Goal: Check status: Check status

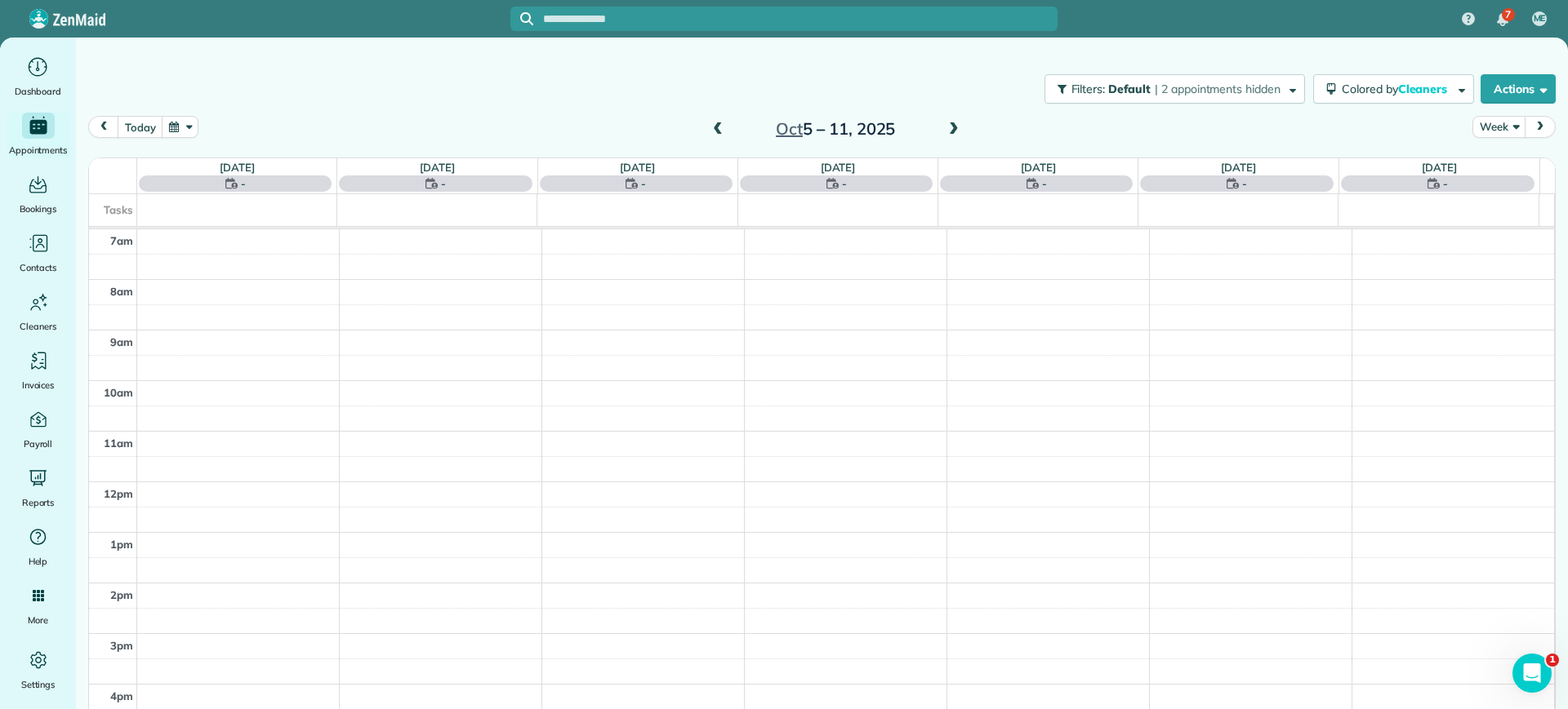
click at [712, 122] on span at bounding box center [717, 129] width 18 height 15
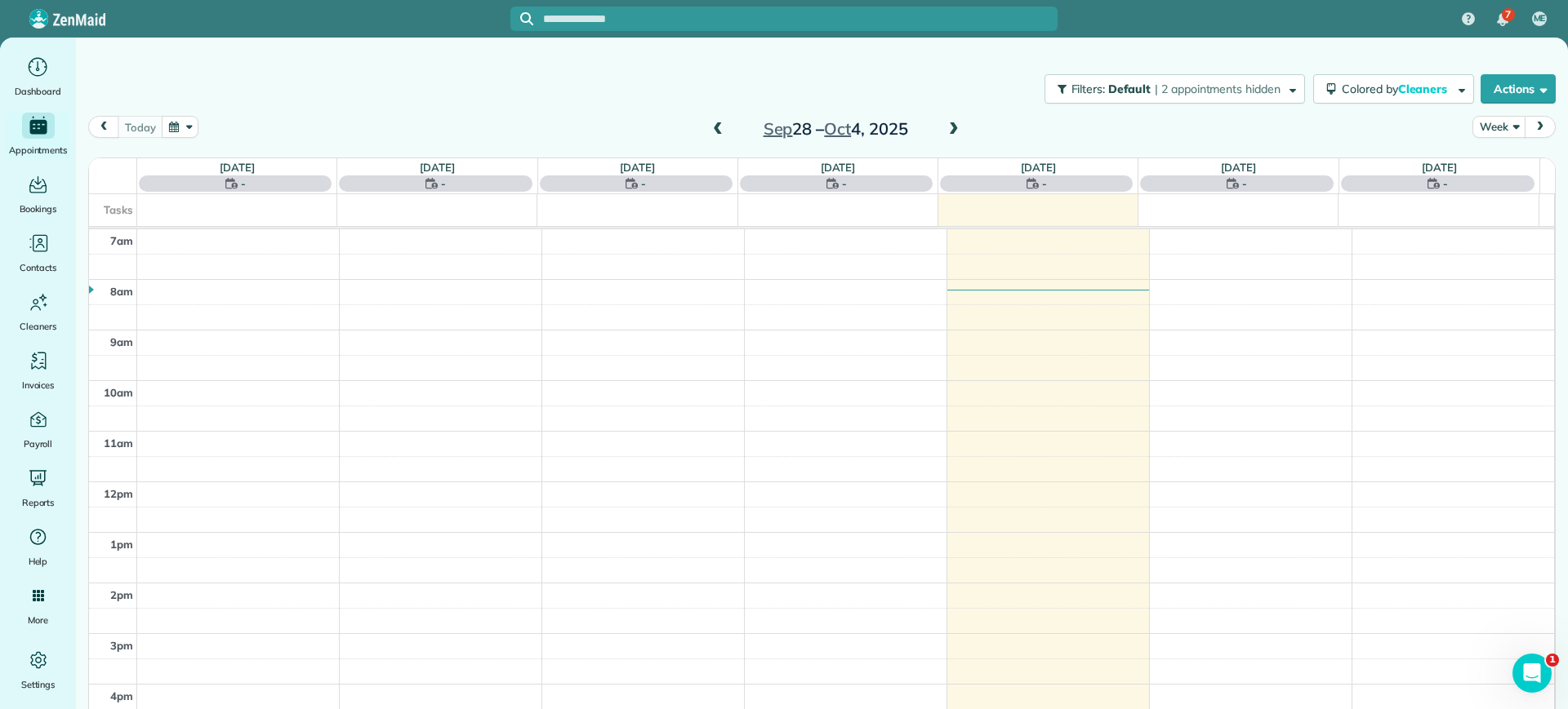
click at [948, 127] on span at bounding box center [954, 129] width 18 height 15
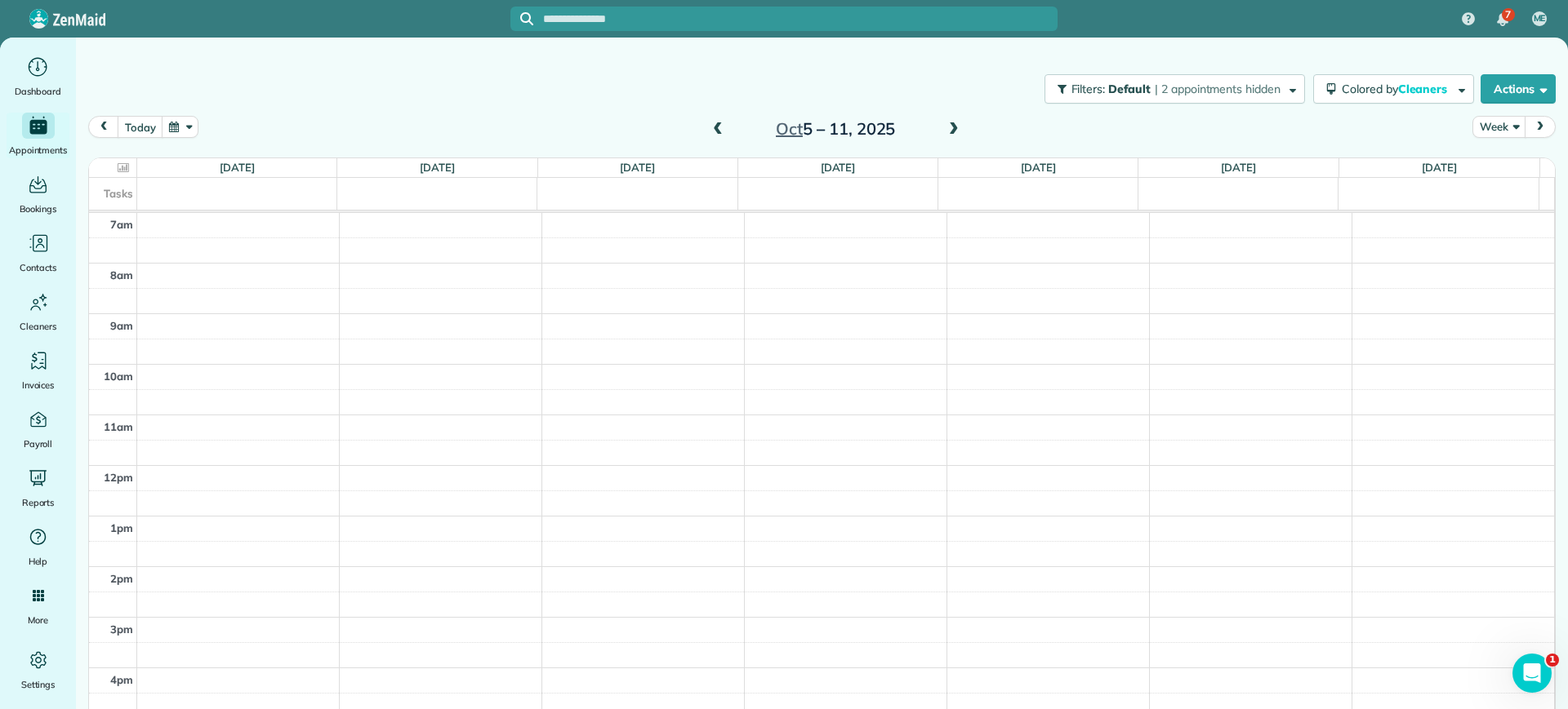
click at [698, 19] on input "text" at bounding box center [800, 18] width 515 height 13
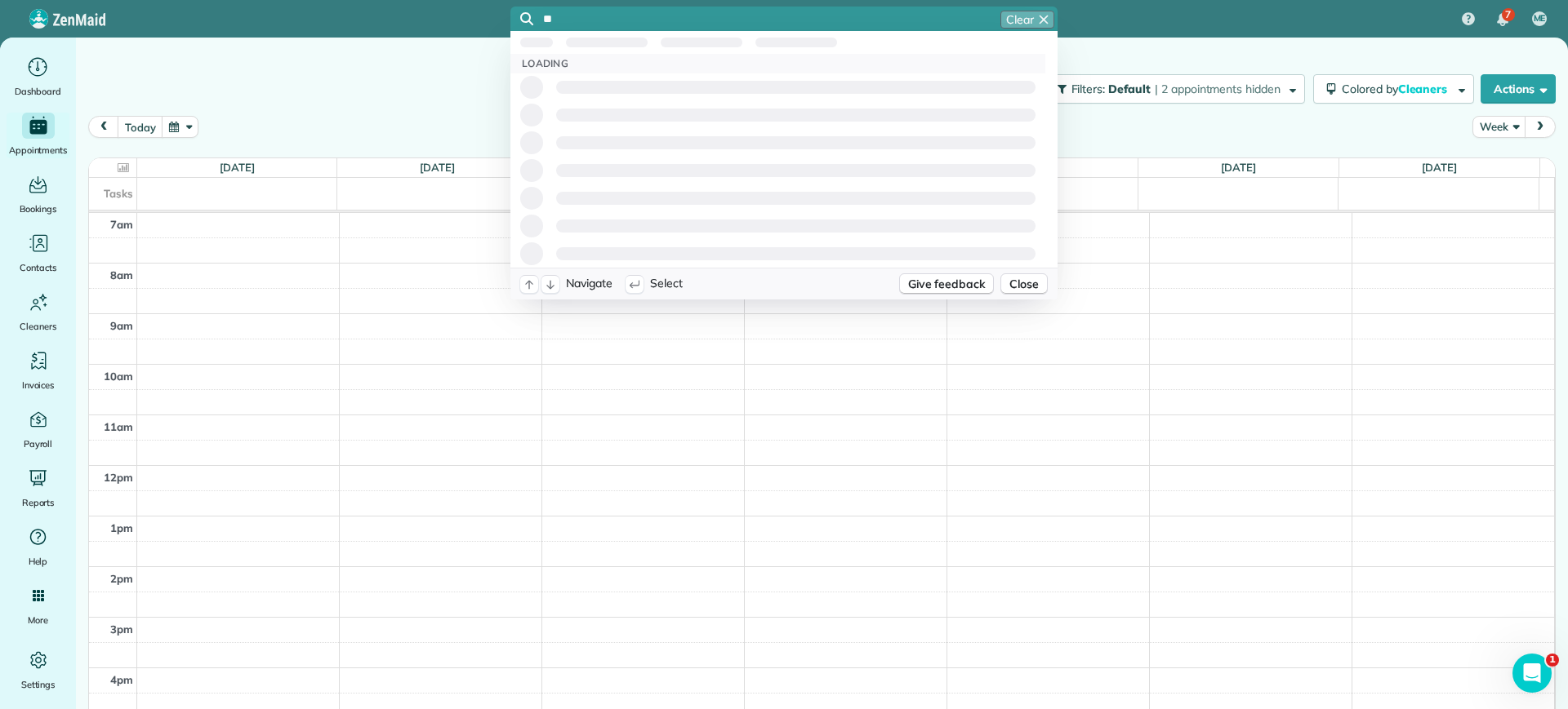
type input "**"
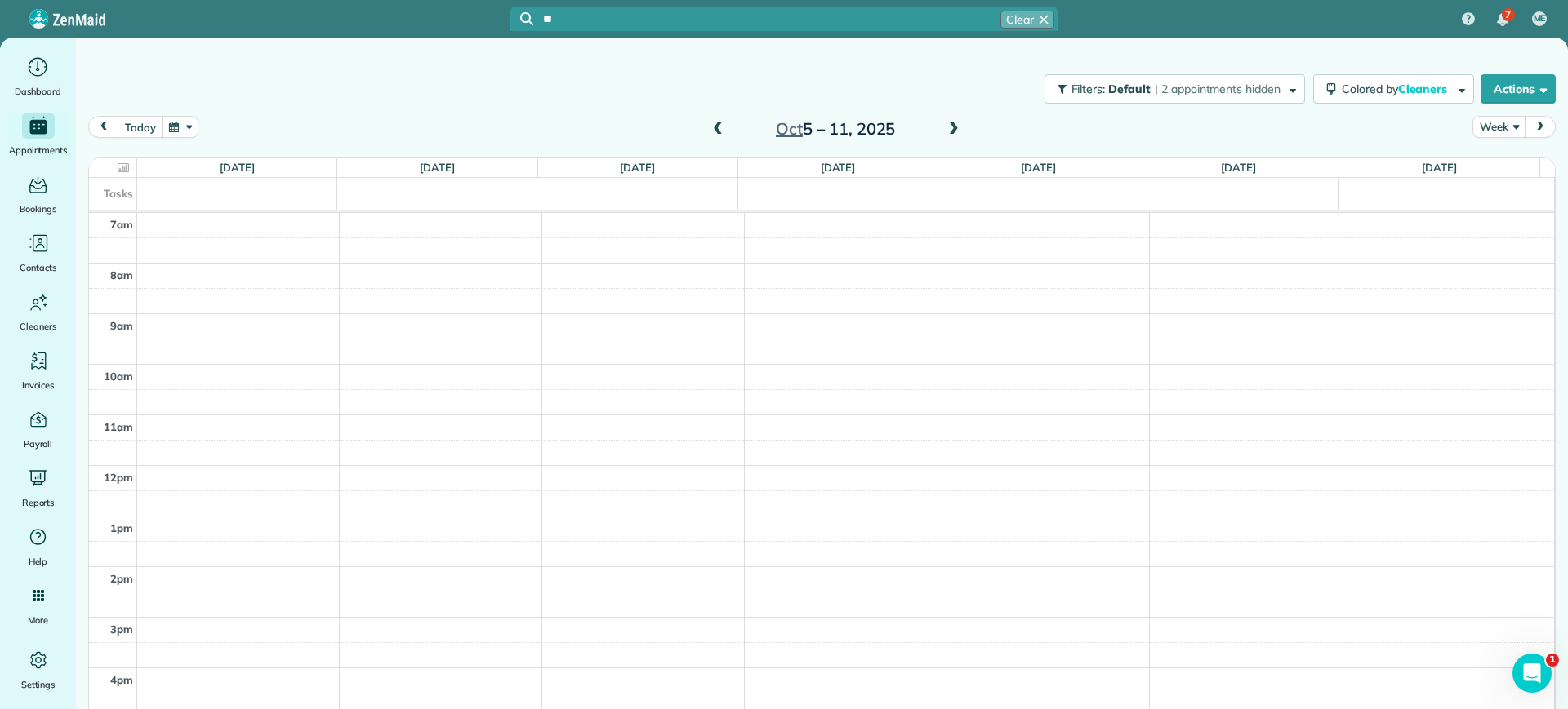
click at [392, 76] on div "Filters: Default | 2 appointments hidden Colored by Cleaners Color by Cleaner C…" at bounding box center [821, 89] width 1491 height 54
click at [708, 127] on span at bounding box center [717, 129] width 18 height 15
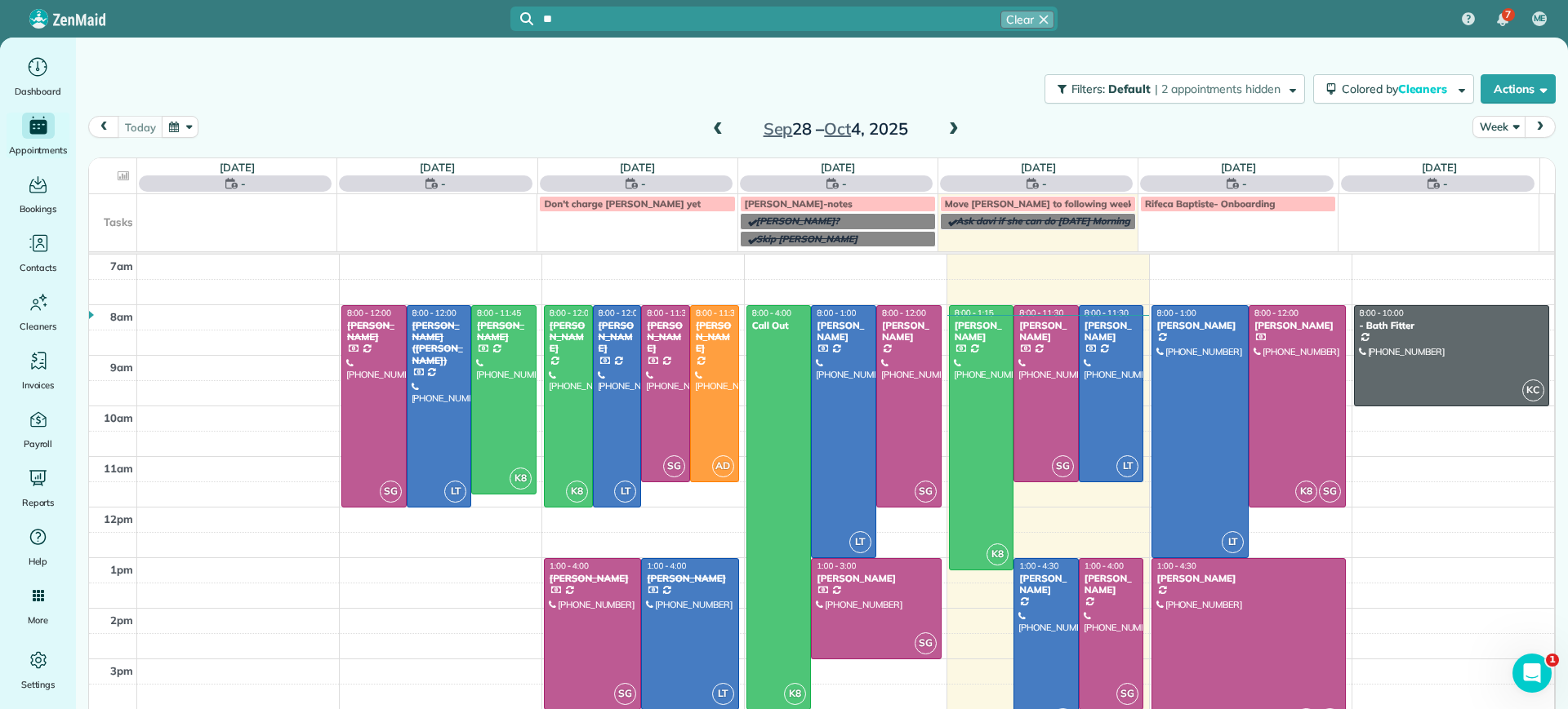
click at [953, 131] on span at bounding box center [954, 129] width 18 height 15
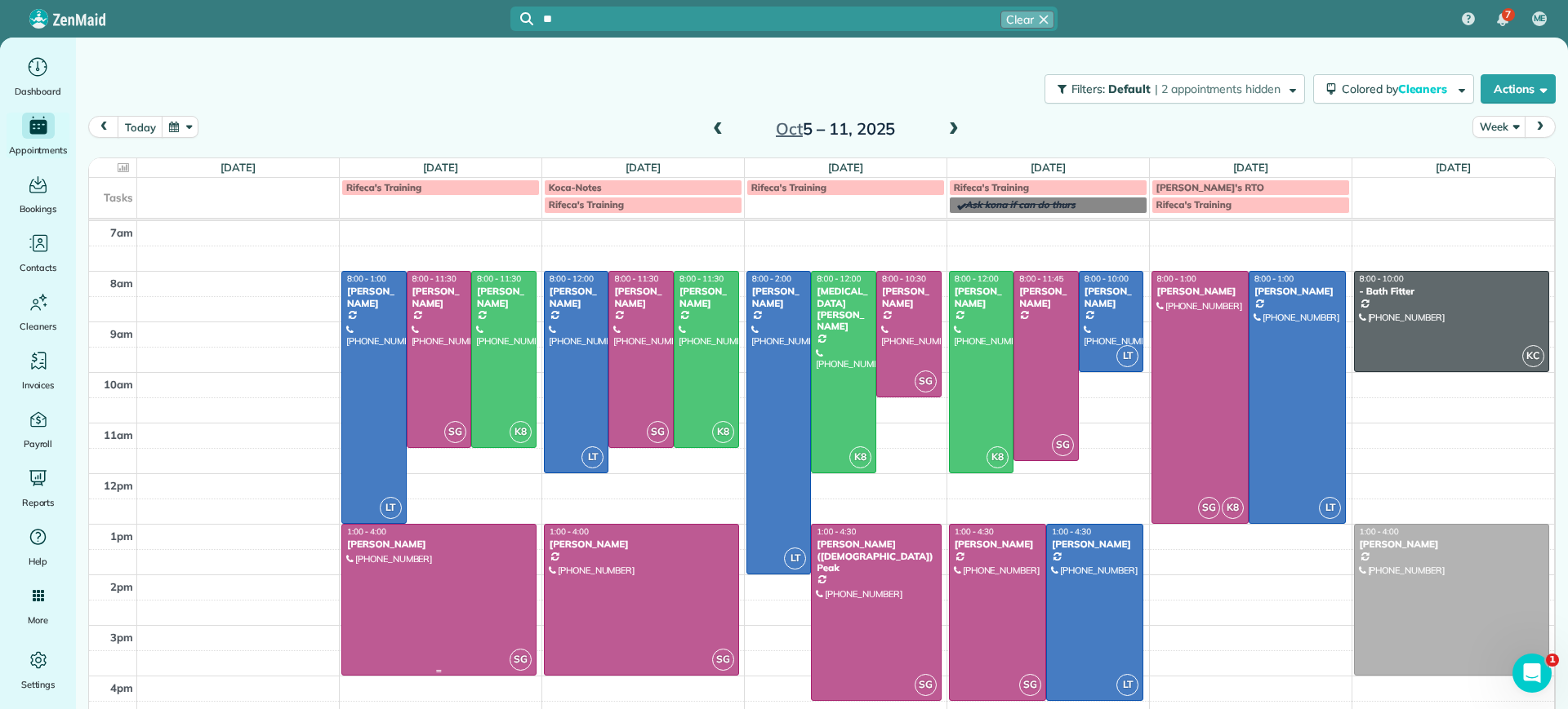
click at [484, 579] on div at bounding box center [439, 600] width 194 height 150
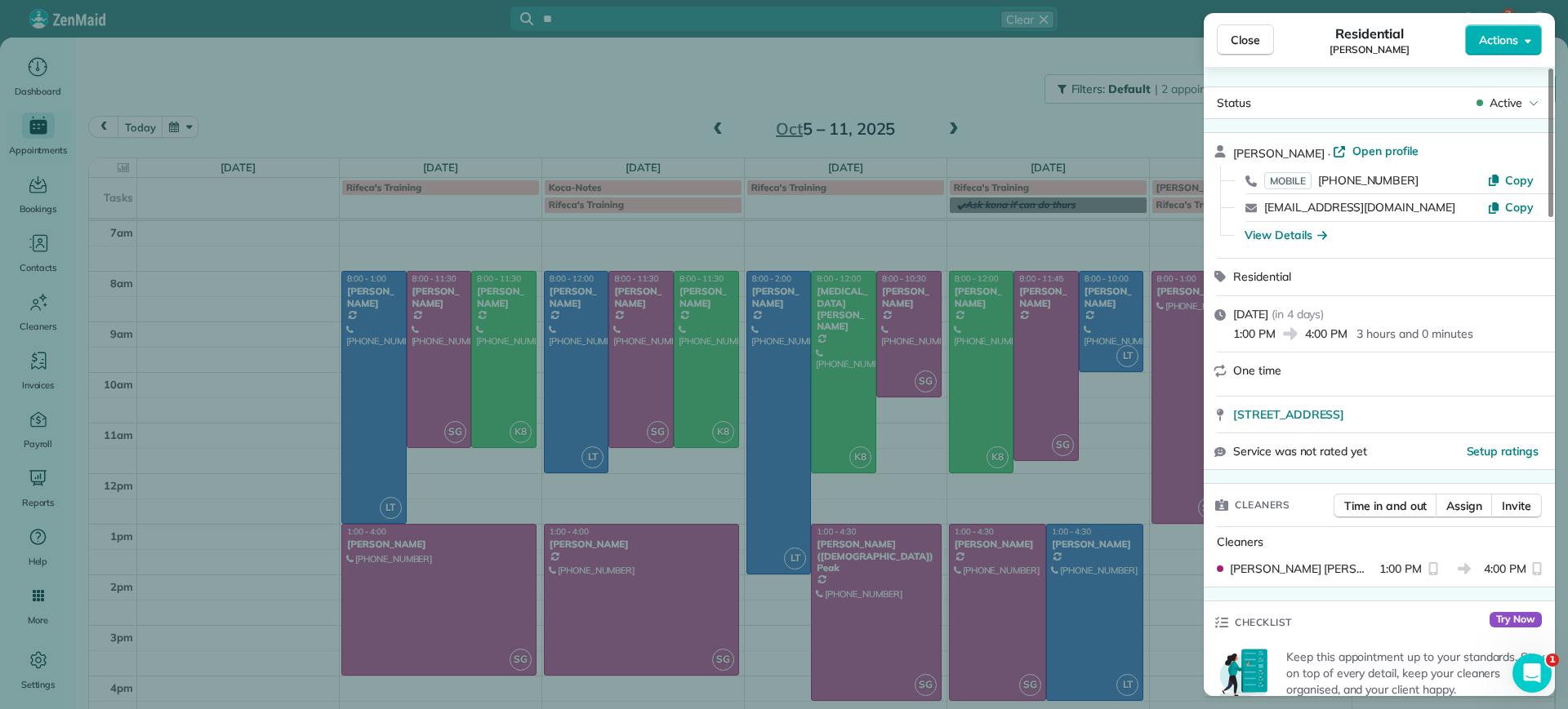
click at [484, 576] on div "Close Residential [PERSON_NAME] Actions Status Active [PERSON_NAME] · Open prof…" at bounding box center [784, 354] width 1568 height 709
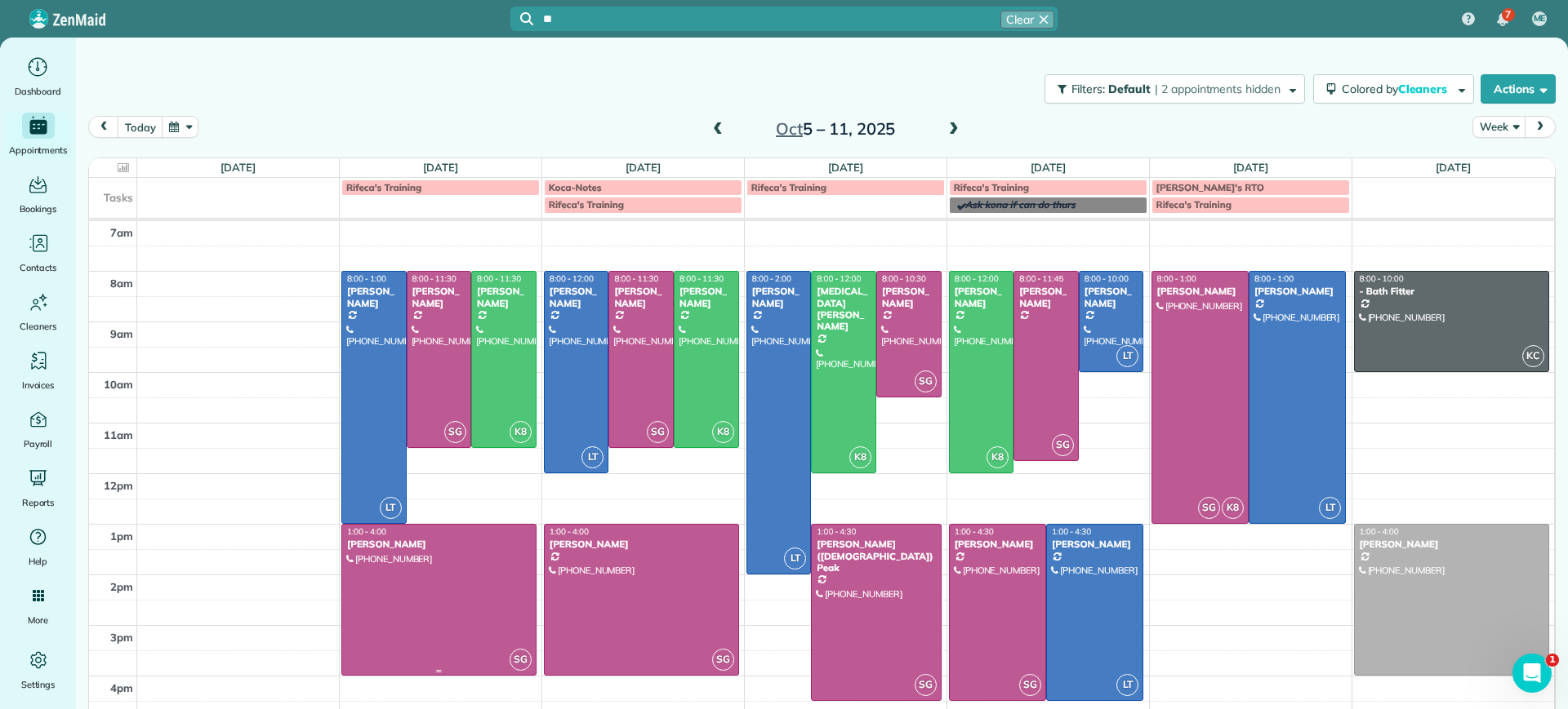
click at [485, 573] on div at bounding box center [439, 600] width 194 height 150
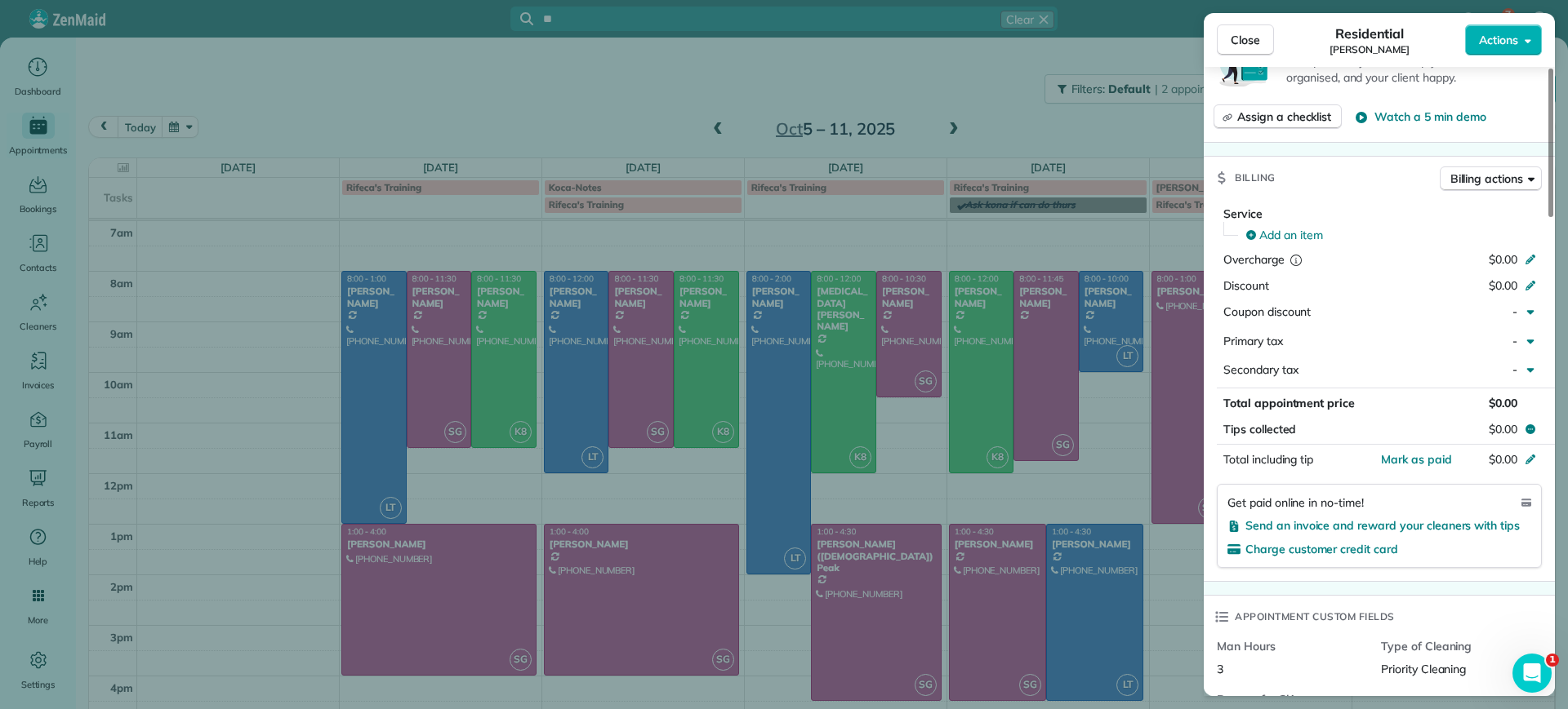
scroll to position [714, 0]
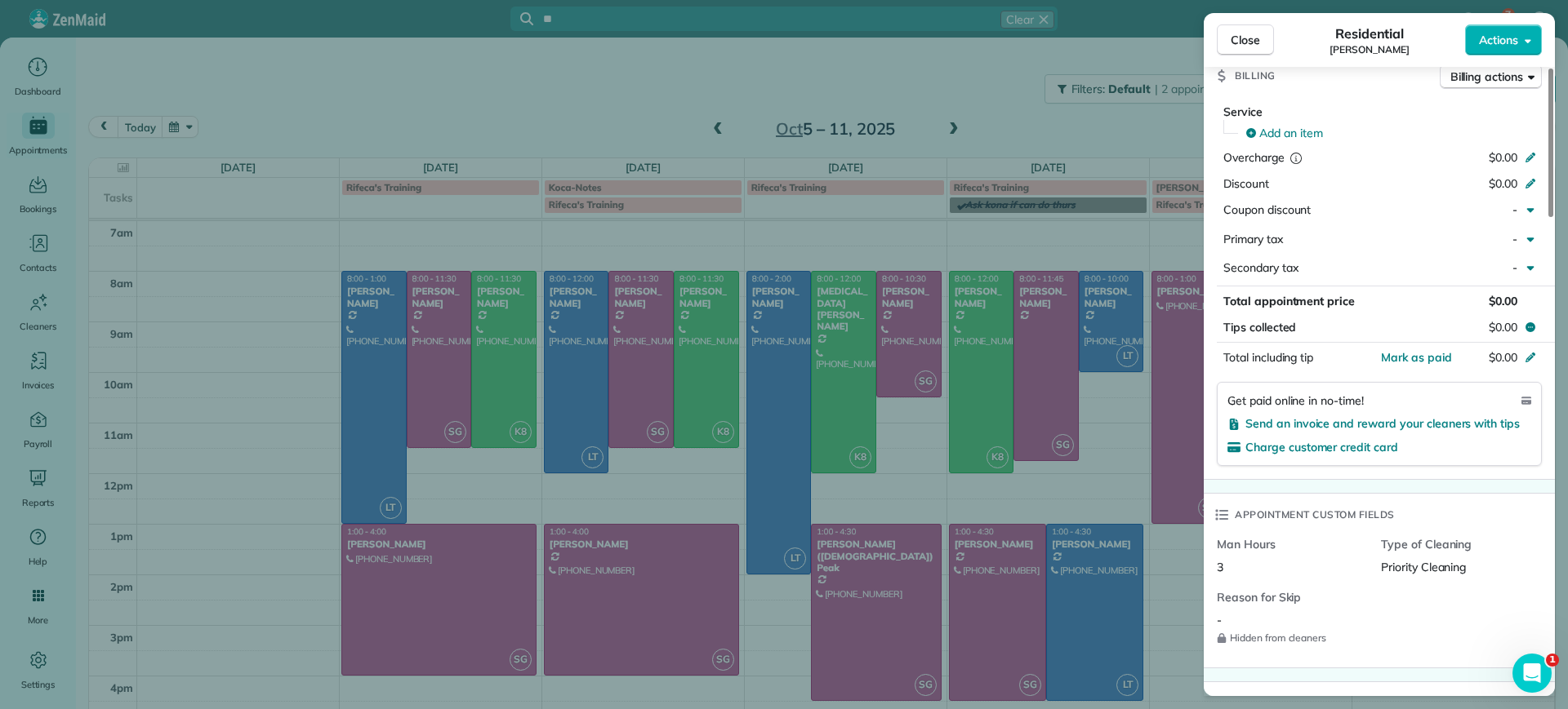
click at [283, 379] on div "Close Residential [PERSON_NAME] Actions Status Active [PERSON_NAME] · Open prof…" at bounding box center [784, 354] width 1568 height 709
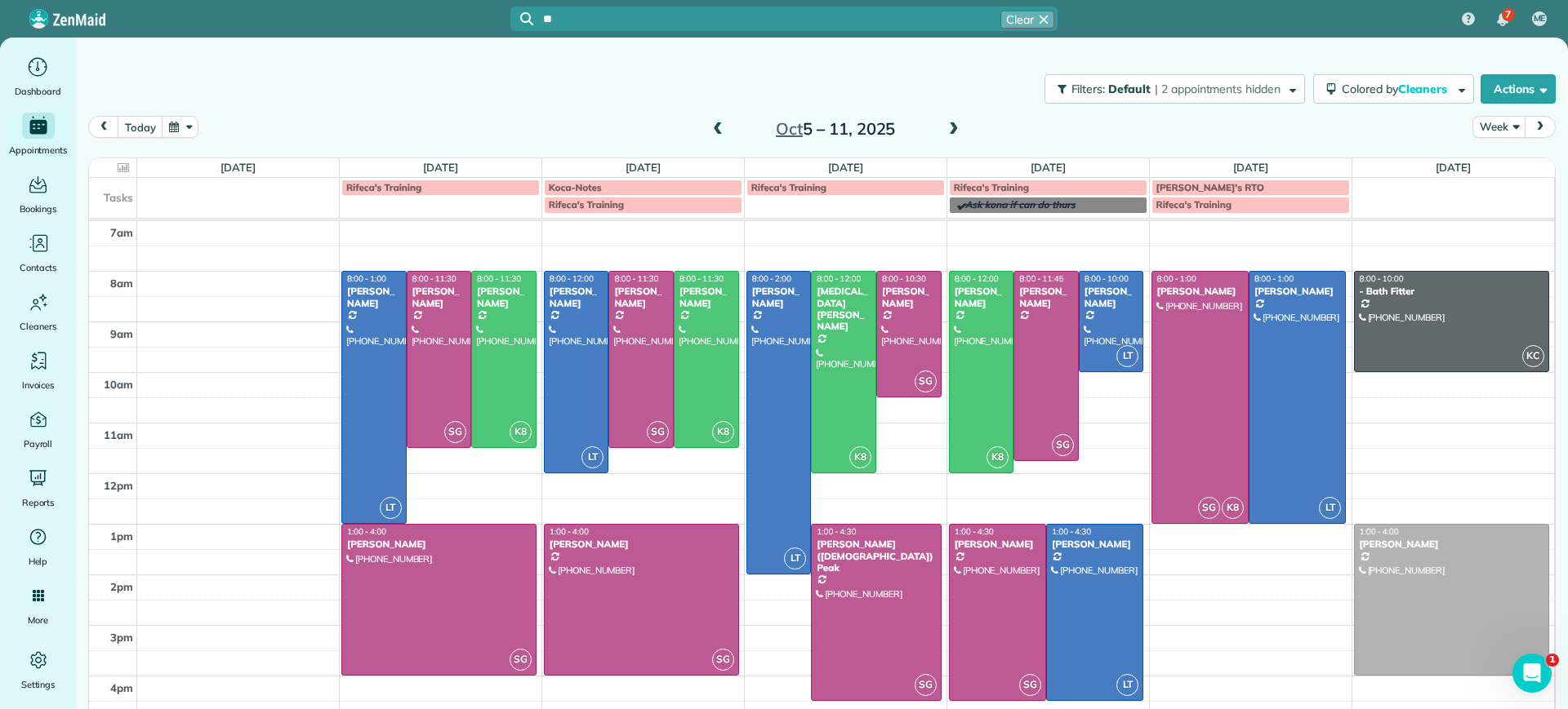
click at [946, 127] on span at bounding box center [954, 129] width 18 height 15
